Goal: Information Seeking & Learning: Learn about a topic

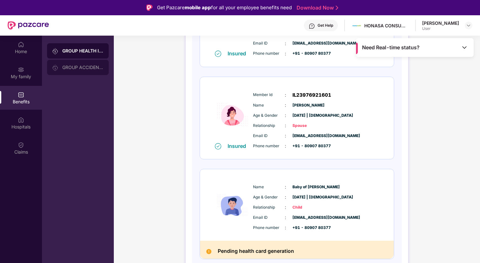
click at [67, 69] on div "GROUP ACCIDENTAL INSURANCE" at bounding box center [82, 67] width 41 height 5
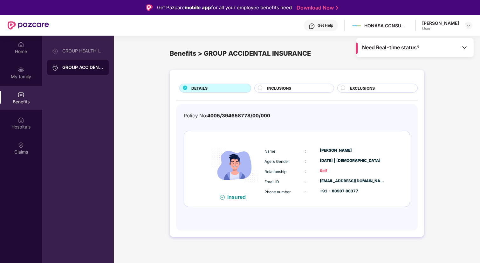
click at [411, 49] on span "Need Real-time status?" at bounding box center [390, 47] width 57 height 7
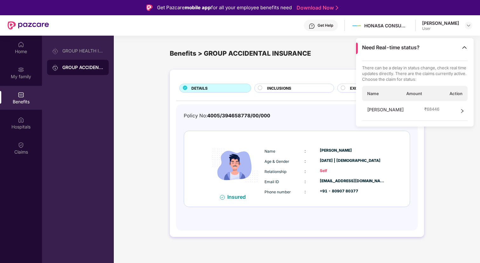
click at [411, 49] on span "Need Real-time status?" at bounding box center [390, 47] width 57 height 7
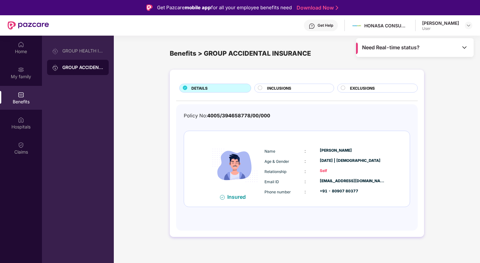
click at [411, 49] on span "Need Real-time status?" at bounding box center [390, 47] width 57 height 7
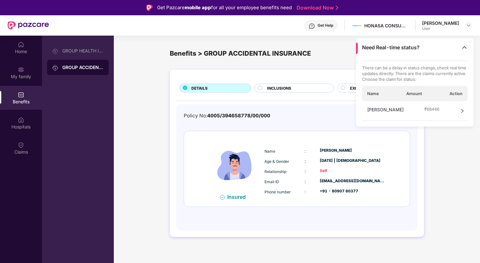
click at [320, 40] on main "Need Real-time status? There can be a delay in status change, check real time u…" at bounding box center [297, 167] width 366 height 263
click at [463, 50] on img at bounding box center [464, 47] width 6 height 6
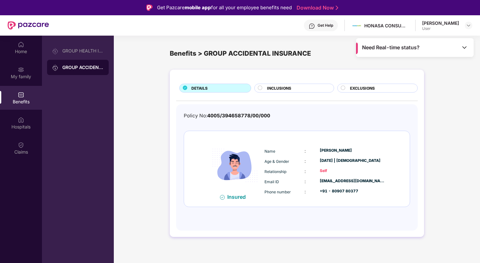
click at [282, 90] on span "INCLUSIONS" at bounding box center [279, 88] width 24 height 6
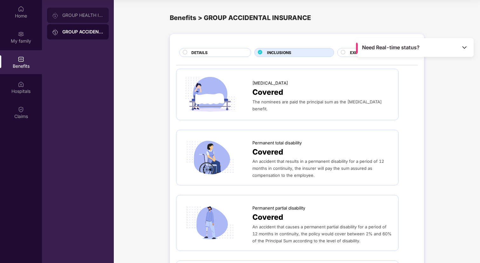
click at [68, 13] on div "GROUP HEALTH INSURANCE" at bounding box center [82, 15] width 41 height 5
